Goal: Navigation & Orientation: Find specific page/section

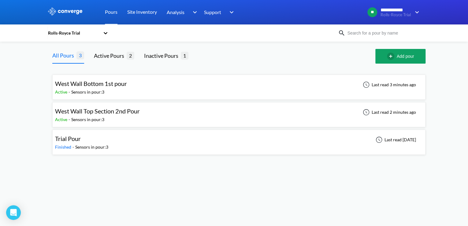
click at [119, 88] on div "West Wall Bottom 1st pour" at bounding box center [91, 83] width 72 height 9
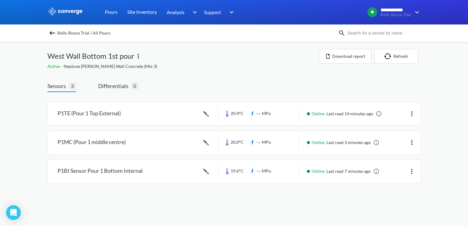
click at [49, 32] on img at bounding box center [52, 32] width 7 height 7
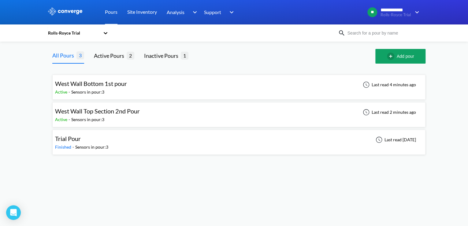
click at [382, 115] on div "Last read 2 minutes ago" at bounding box center [388, 112] width 58 height 7
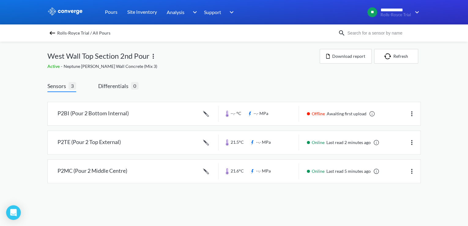
click at [52, 33] on img at bounding box center [52, 32] width 7 height 7
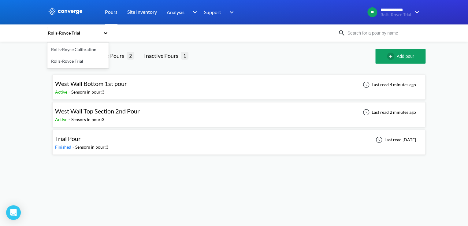
click at [104, 33] on icon at bounding box center [106, 33] width 4 height 2
click at [136, 12] on link "Site Inventory" at bounding box center [142, 12] width 30 height 24
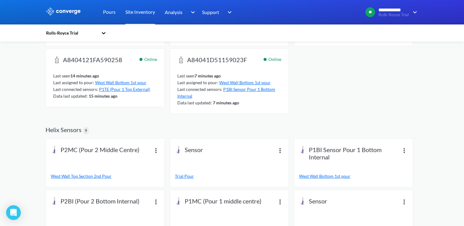
scroll to position [192, 0]
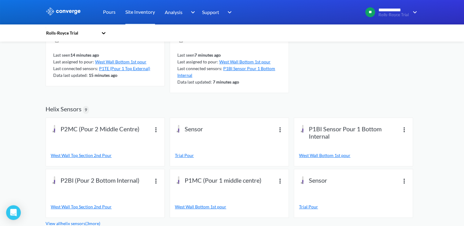
click at [156, 131] on img at bounding box center [155, 129] width 7 height 7
click at [158, 102] on span "Helix Sensors 9" at bounding box center [232, 106] width 373 height 22
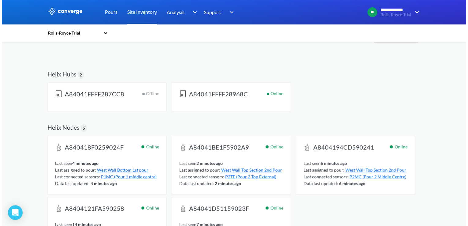
scroll to position [0, 0]
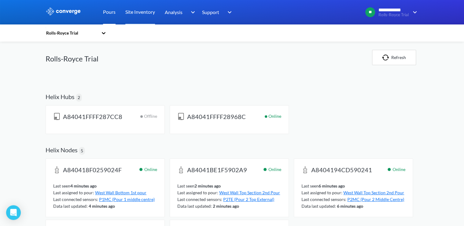
click at [113, 12] on link "Pours" at bounding box center [109, 12] width 13 height 24
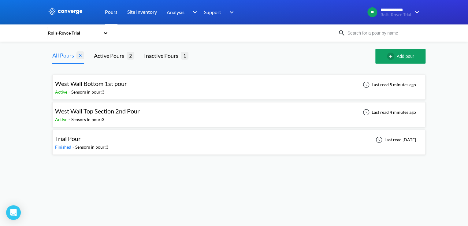
click at [378, 84] on div "Last read 5 minutes ago" at bounding box center [388, 84] width 58 height 7
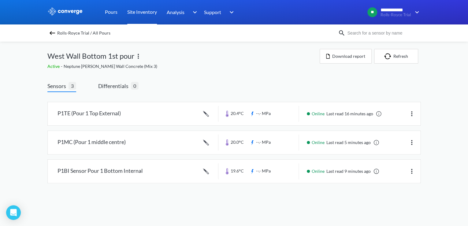
click at [133, 12] on link "Site Inventory" at bounding box center [142, 12] width 30 height 24
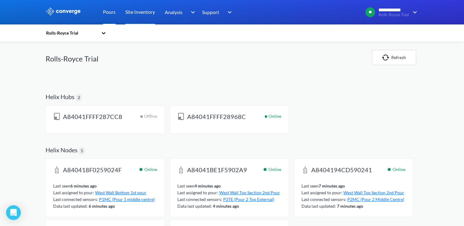
click at [115, 13] on link "Pours" at bounding box center [109, 12] width 13 height 24
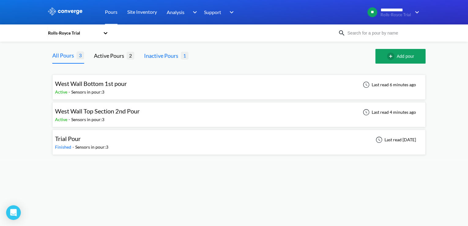
click at [154, 55] on div "Inactive Pours" at bounding box center [162, 55] width 37 height 9
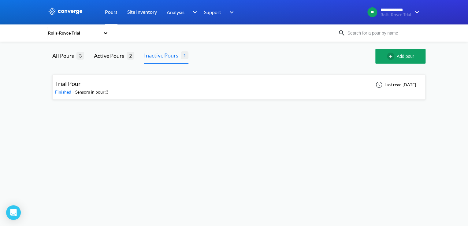
click at [150, 78] on div "Trial Pour Finished - Sensors in pour: 3 Last read [DATE]" at bounding box center [239, 87] width 368 height 20
